Goal: Contribute content: Contribute content

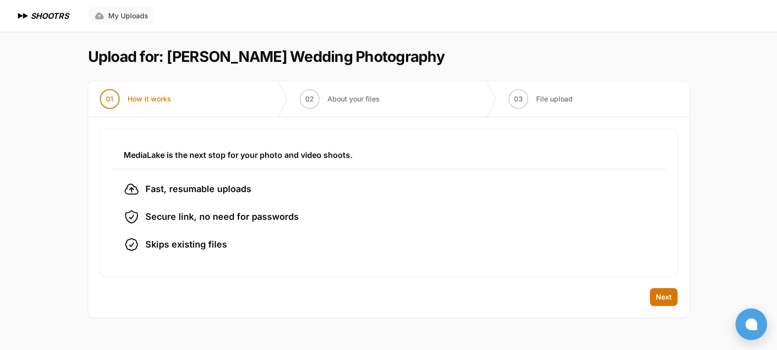
click at [134, 15] on span "My Uploads" at bounding box center [128, 16] width 40 height 10
click at [667, 296] on span "Next" at bounding box center [664, 297] width 16 height 10
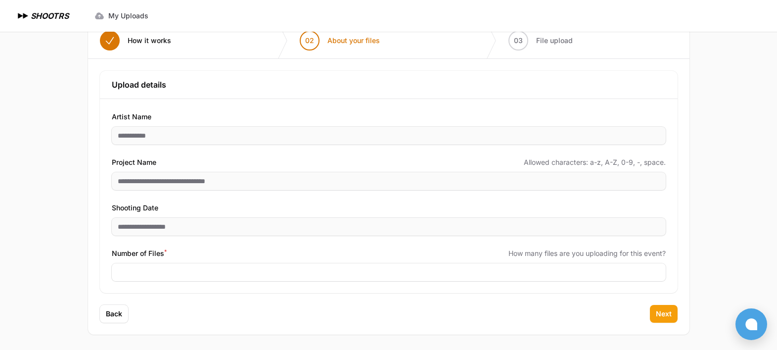
scroll to position [59, 0]
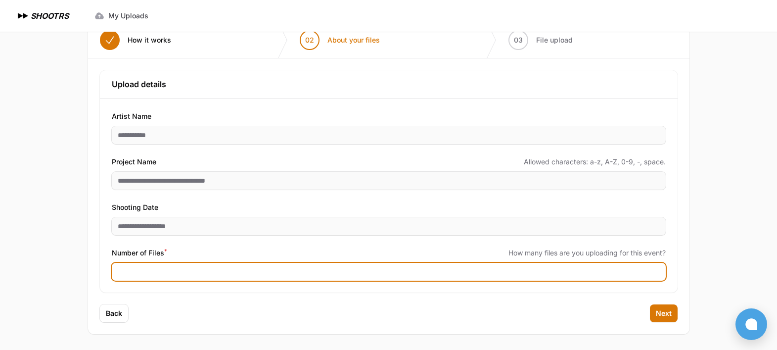
click at [204, 265] on input "Number of Files *" at bounding box center [389, 272] width 554 height 18
type input "****"
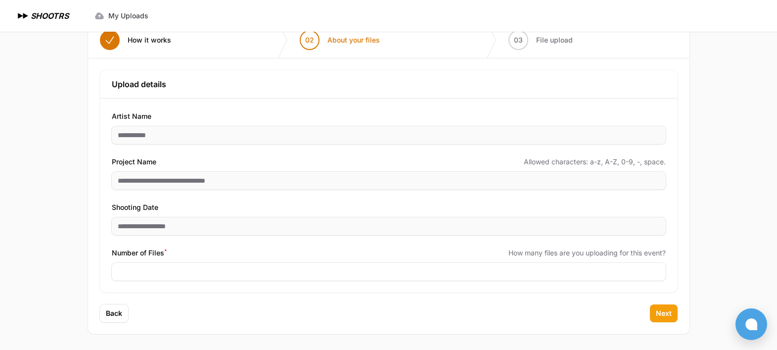
click at [668, 313] on span "Next" at bounding box center [664, 313] width 16 height 10
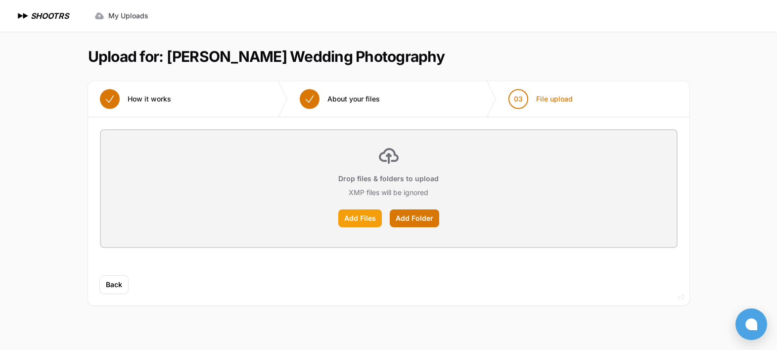
click at [368, 217] on label "Add Files" at bounding box center [360, 218] width 44 height 18
click at [0, 0] on input "Add Files" at bounding box center [0, 0] width 0 height 0
click at [365, 220] on label "Add Files" at bounding box center [360, 218] width 44 height 18
click at [0, 0] on input "Add Files" at bounding box center [0, 0] width 0 height 0
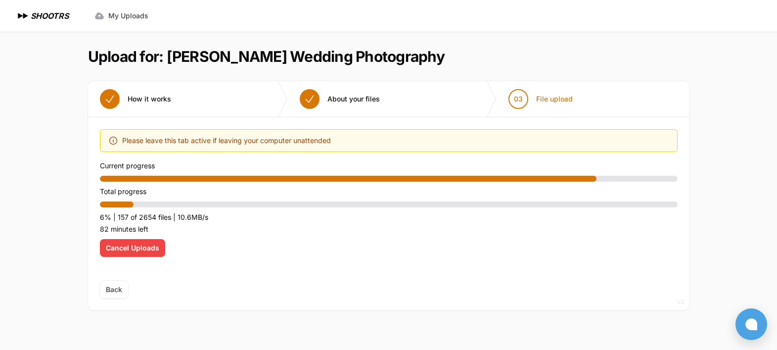
click at [119, 250] on span "Cancel Uploads" at bounding box center [132, 248] width 53 height 10
